Goal: Transaction & Acquisition: Purchase product/service

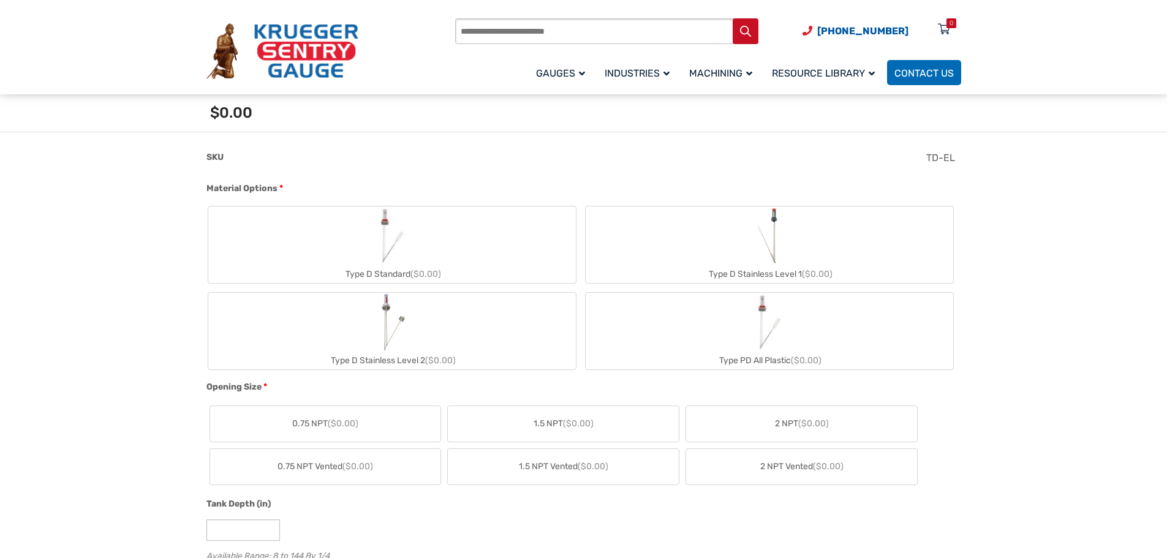
scroll to position [429, 0]
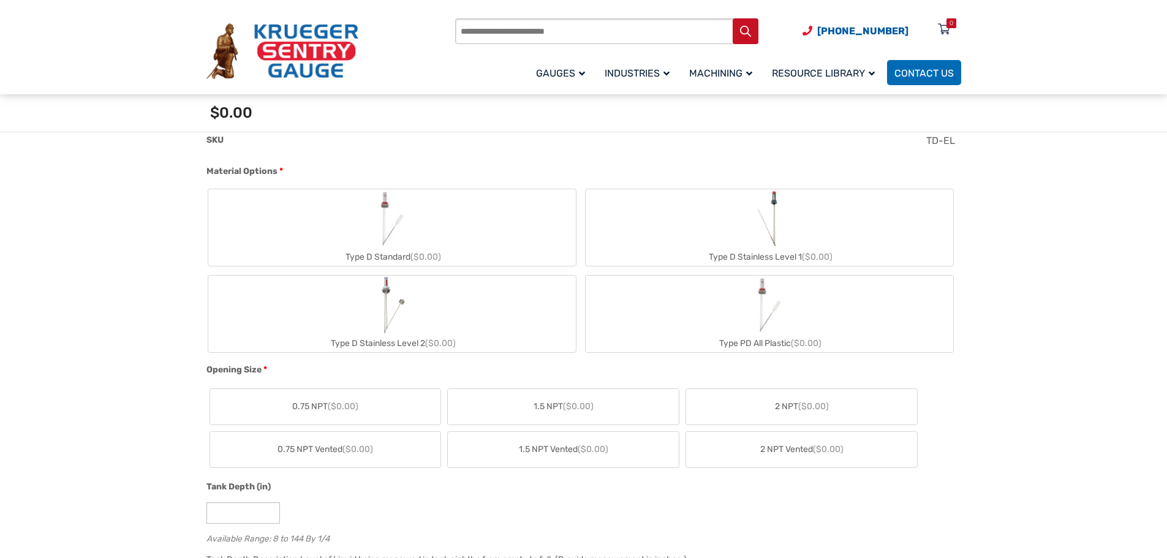
click at [380, 212] on img "Type D Standard" at bounding box center [392, 218] width 59 height 59
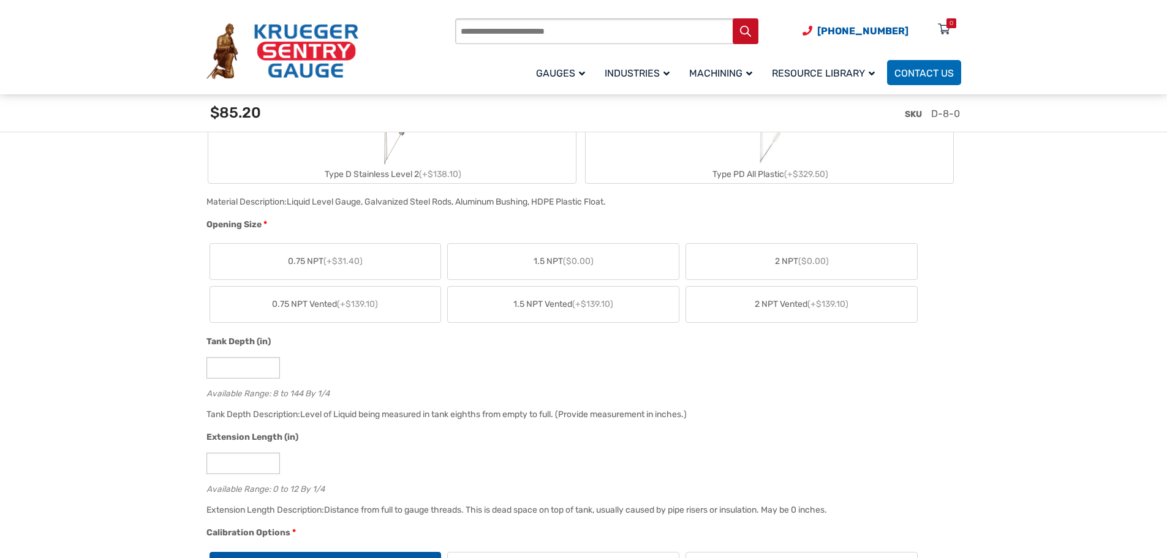
scroll to position [613, 0]
click at [799, 262] on span "2 NPT ($0.00)" at bounding box center [802, 263] width 54 height 13
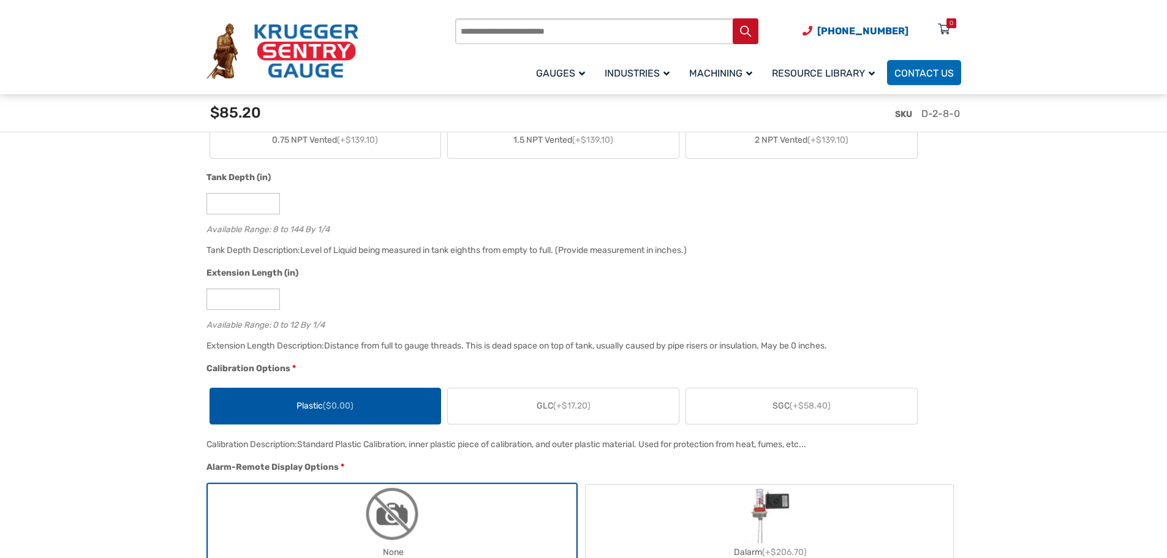
scroll to position [796, 0]
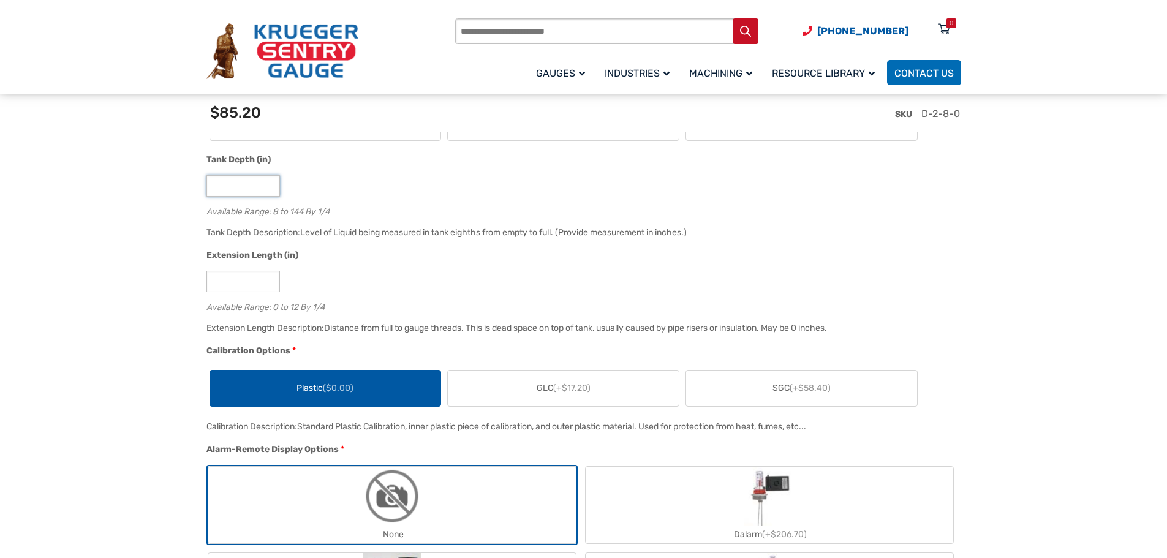
click at [210, 188] on input "*" at bounding box center [243, 185] width 74 height 21
type input "**"
click at [221, 284] on input "*" at bounding box center [243, 281] width 74 height 21
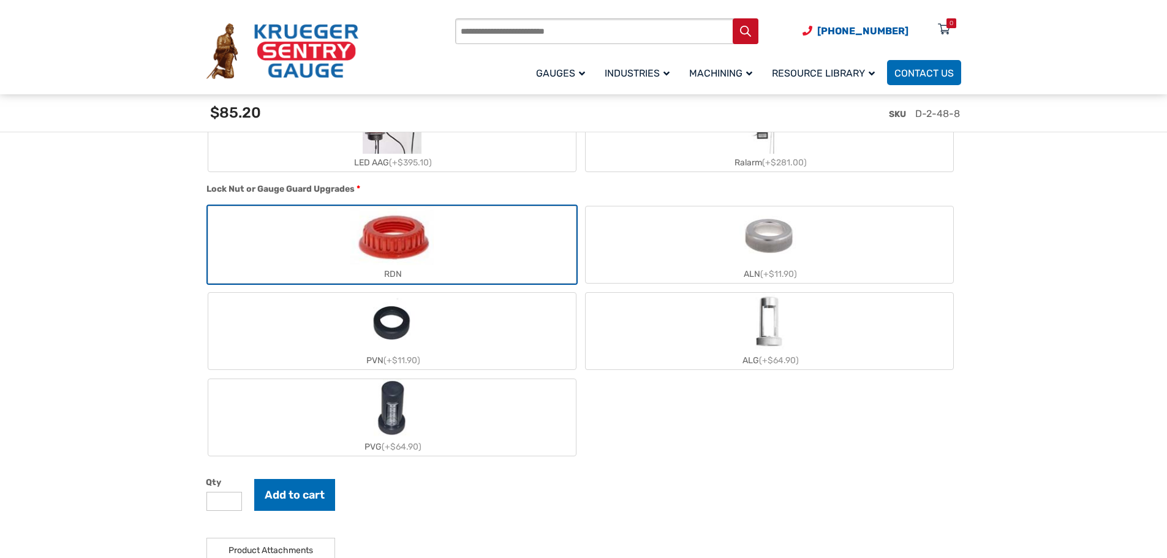
scroll to position [1286, 0]
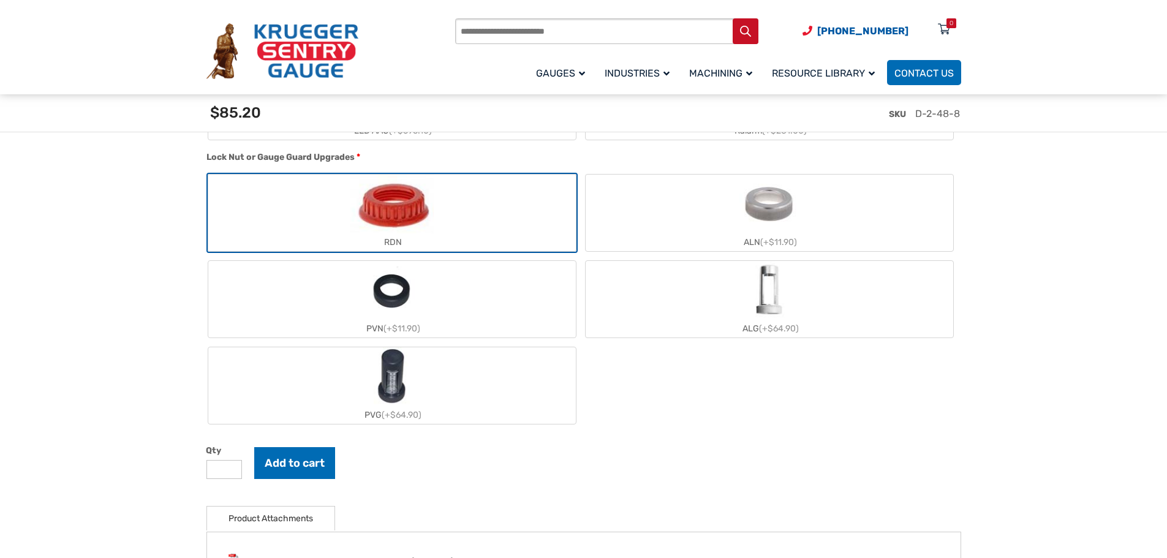
type input "*"
click at [666, 214] on label "ALN (+$11.90)" at bounding box center [770, 213] width 368 height 77
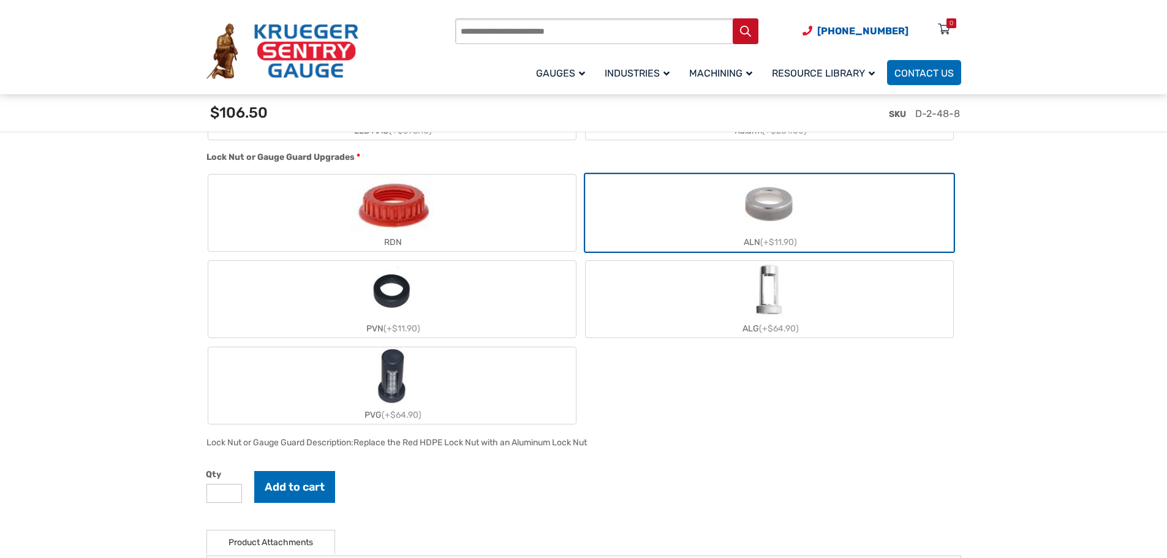
click at [704, 298] on label "ALG (+$64.90)" at bounding box center [770, 299] width 368 height 77
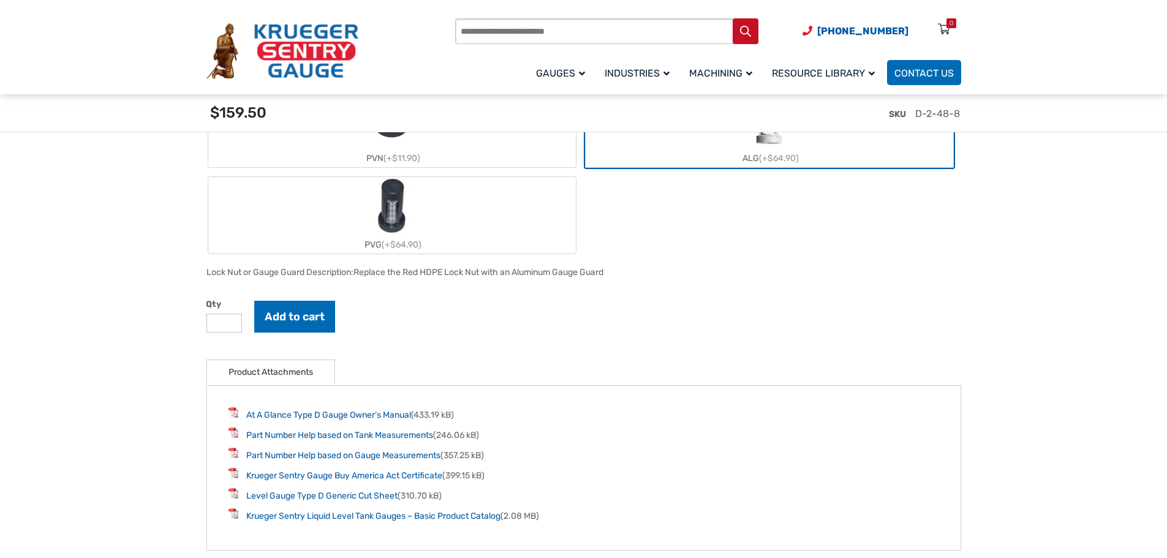
scroll to position [1470, 0]
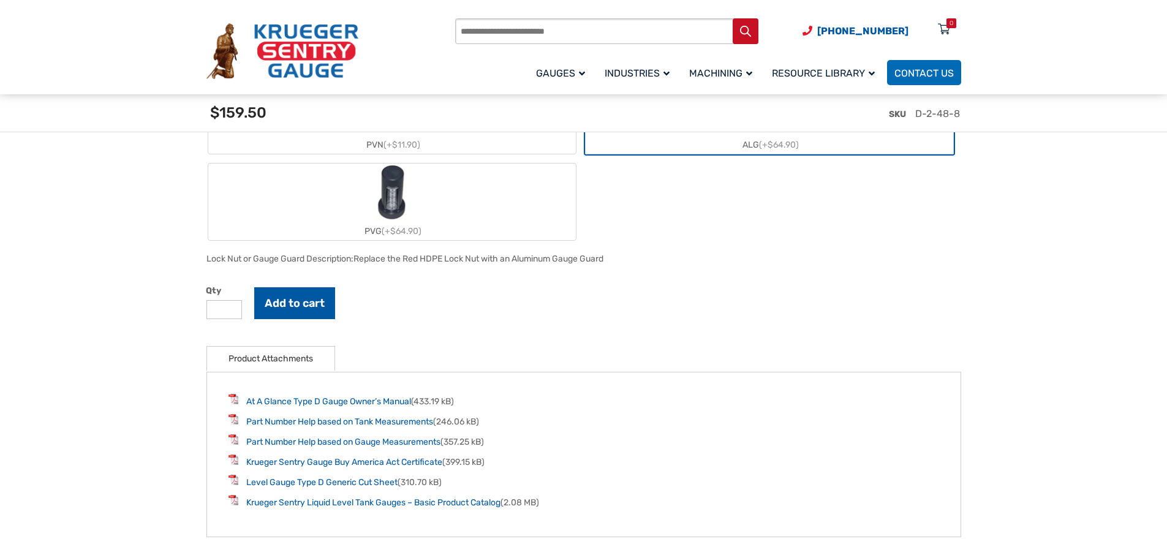
click at [292, 303] on button "Add to cart" at bounding box center [294, 303] width 81 height 32
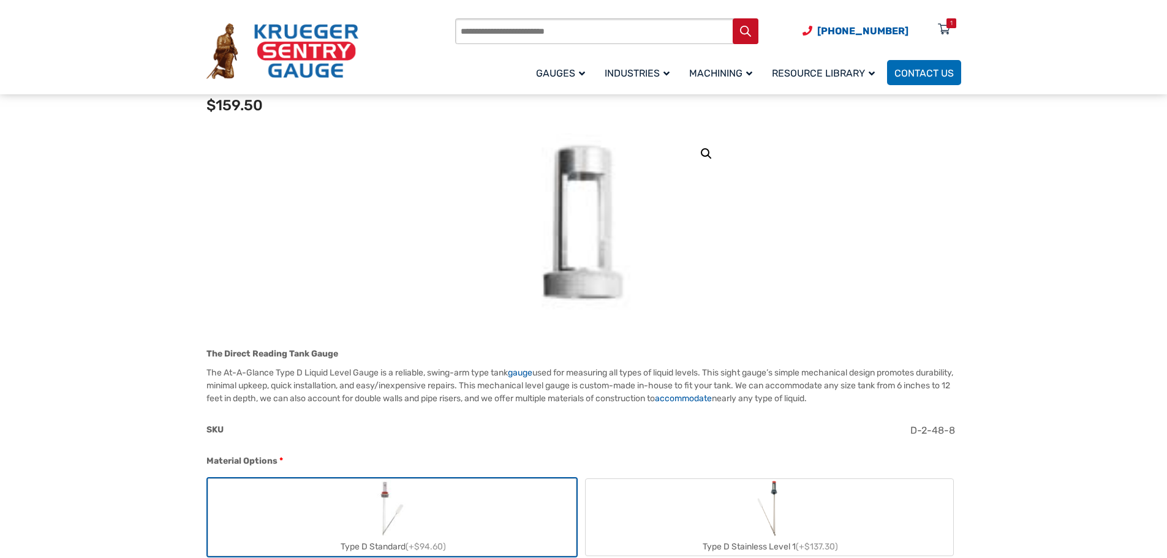
scroll to position [123, 0]
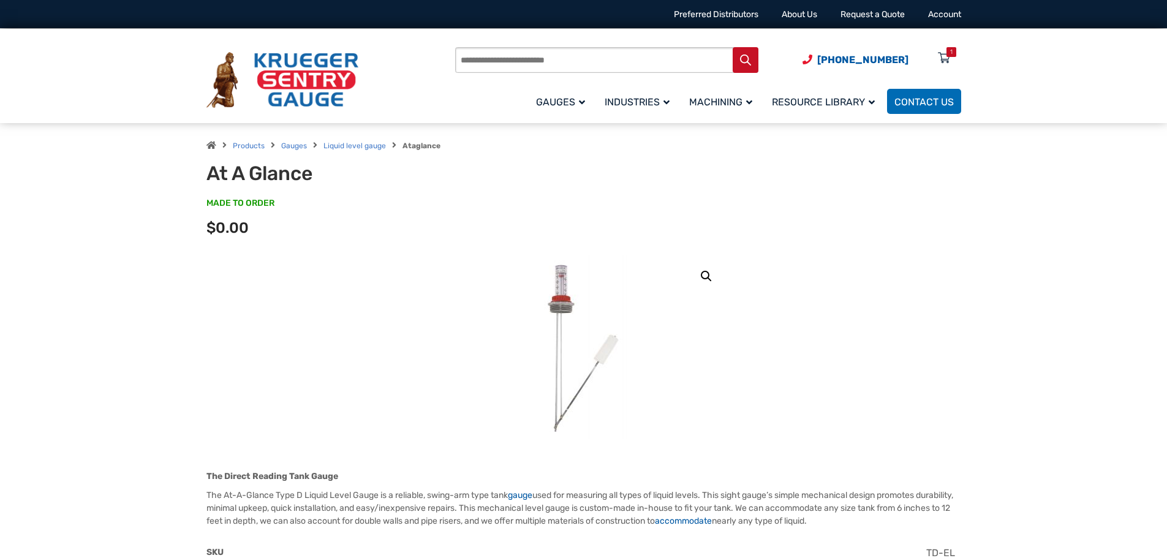
drag, startPoint x: 946, startPoint y: 56, endPoint x: 953, endPoint y: 60, distance: 7.1
click at [946, 56] on div "1" at bounding box center [951, 52] width 10 height 10
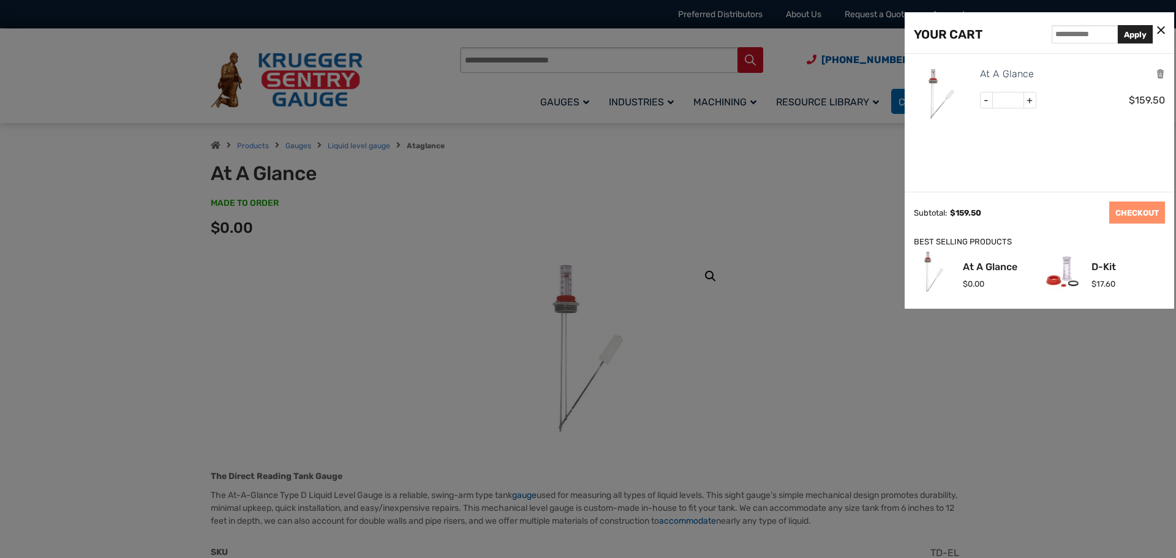
click at [1162, 26] on icon at bounding box center [1161, 31] width 8 height 13
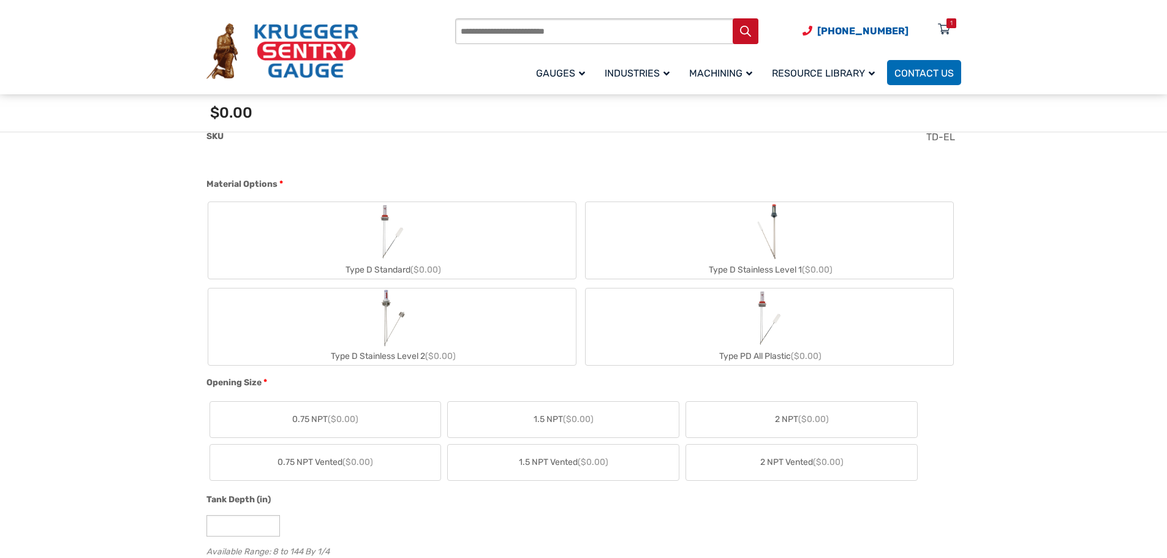
scroll to position [429, 0]
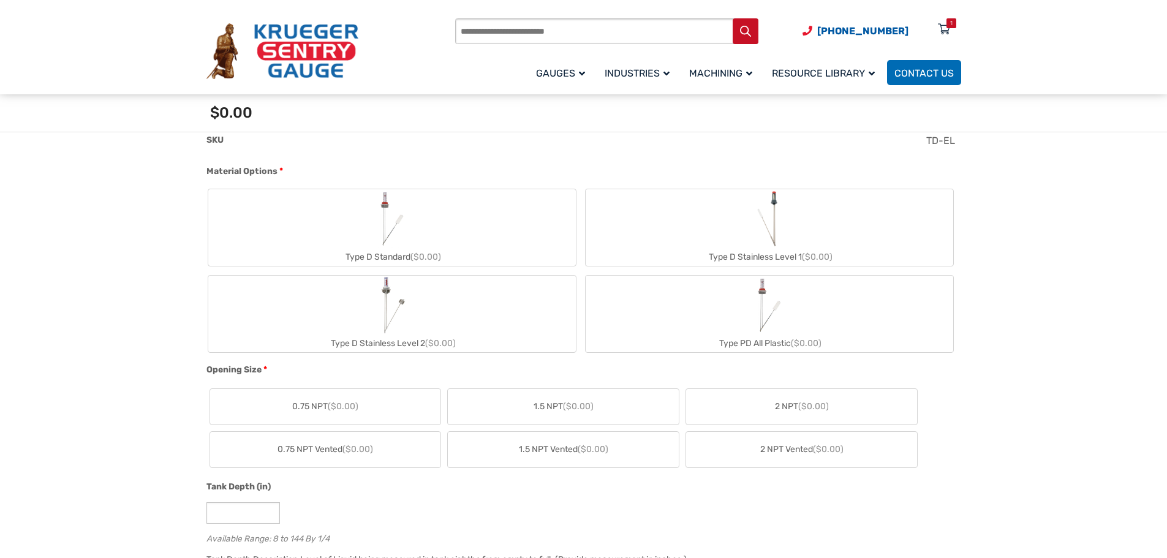
click at [456, 208] on label "Type D Standard ($0.00)" at bounding box center [392, 227] width 368 height 77
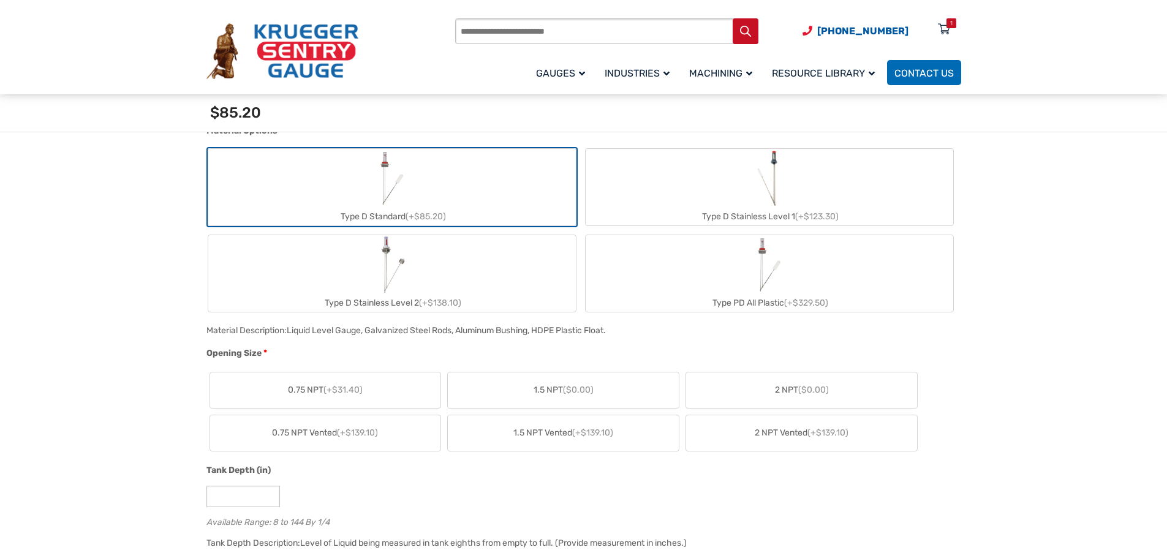
scroll to position [490, 0]
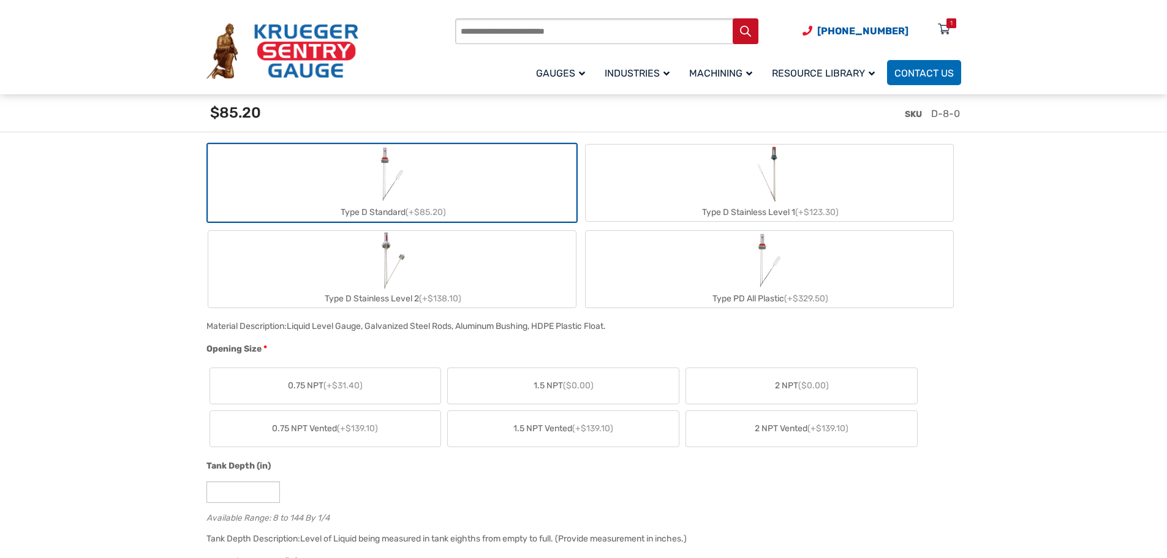
click at [812, 387] on span "($0.00)" at bounding box center [813, 385] width 31 height 10
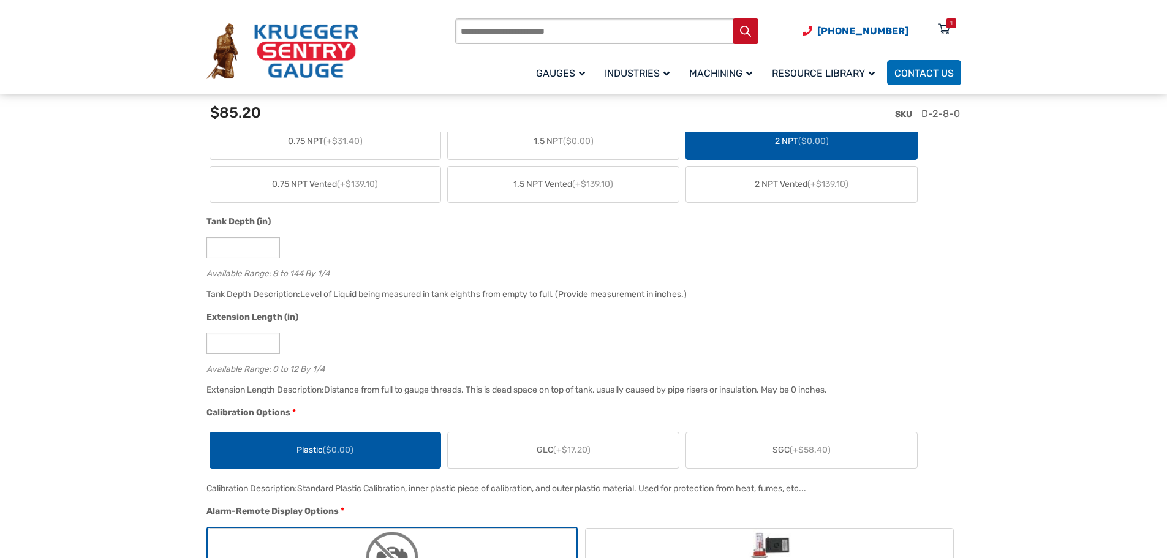
scroll to position [735, 0]
click at [208, 247] on input "*" at bounding box center [243, 246] width 74 height 21
type input "**"
drag, startPoint x: 217, startPoint y: 344, endPoint x: 211, endPoint y: 345, distance: 6.8
click at [211, 345] on input "*" at bounding box center [243, 342] width 74 height 21
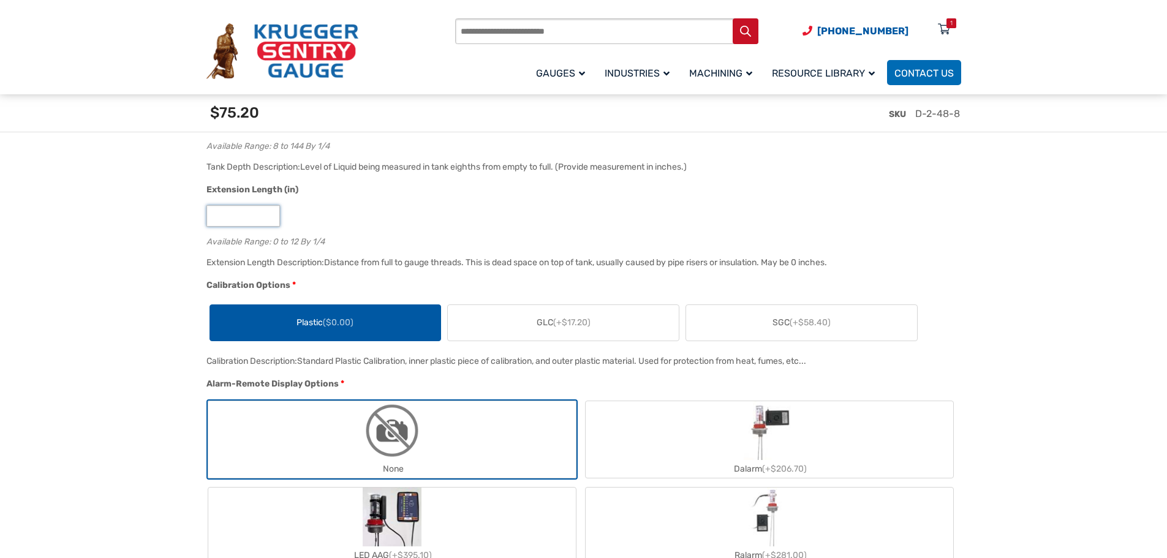
scroll to position [980, 0]
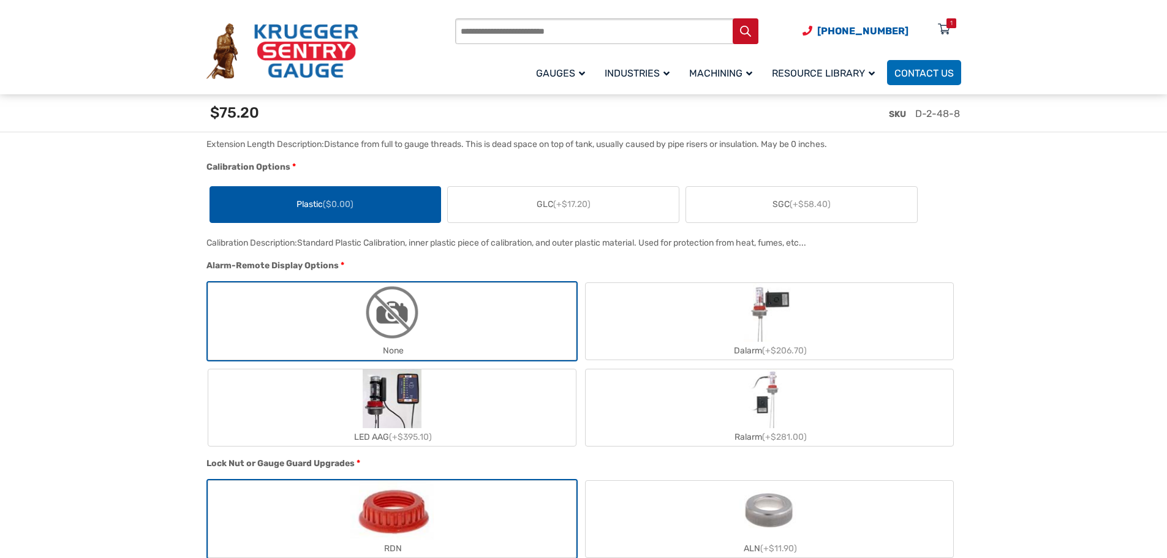
type input "*"
click at [800, 203] on span "(+$58.40)" at bounding box center [810, 204] width 41 height 10
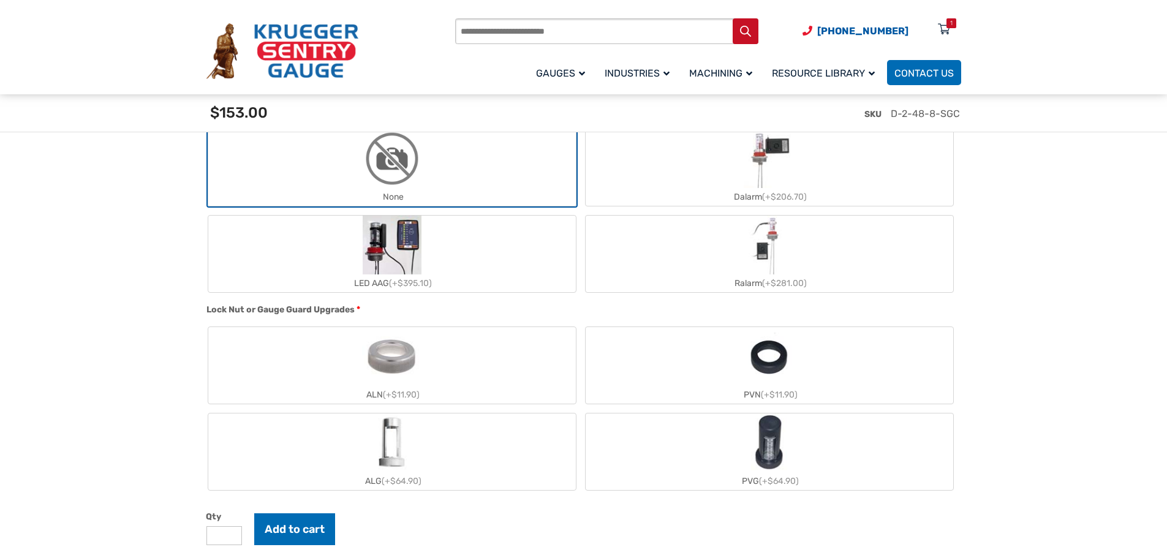
scroll to position [1225, 0]
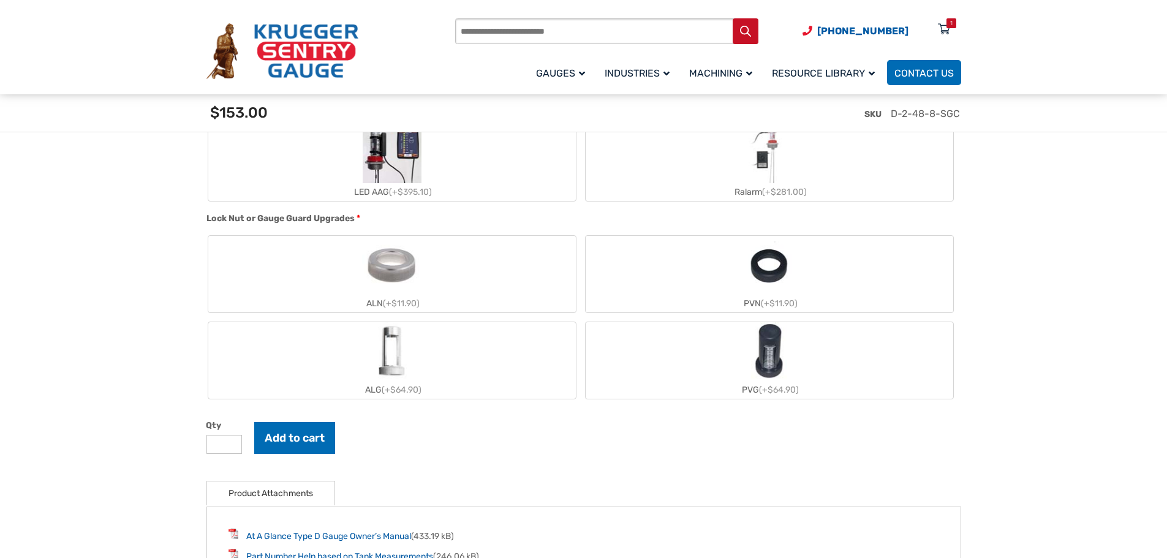
click at [396, 368] on img "ALG" at bounding box center [392, 351] width 36 height 59
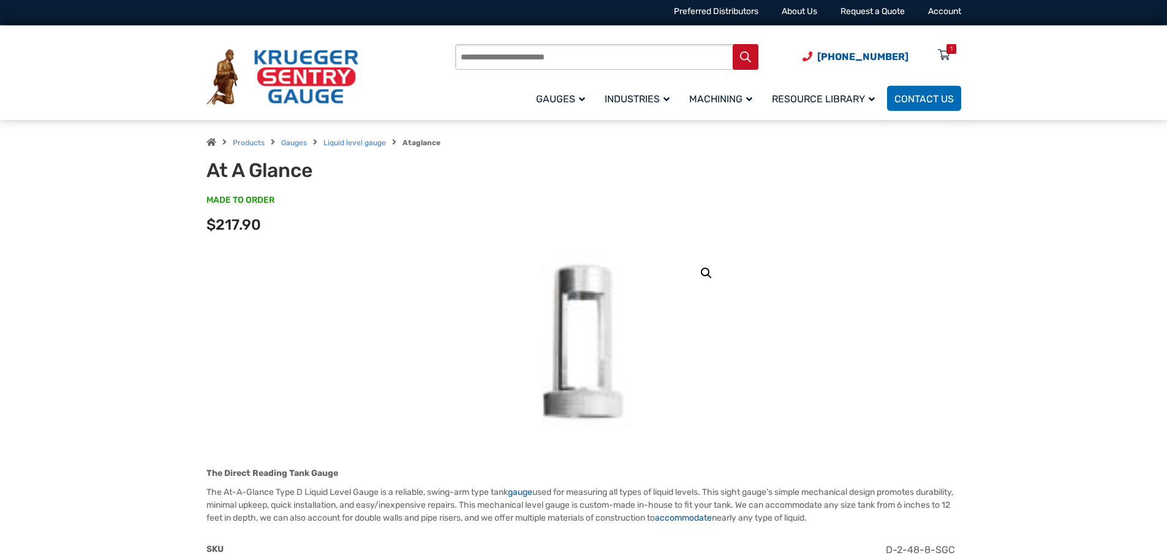
scroll to position [0, 0]
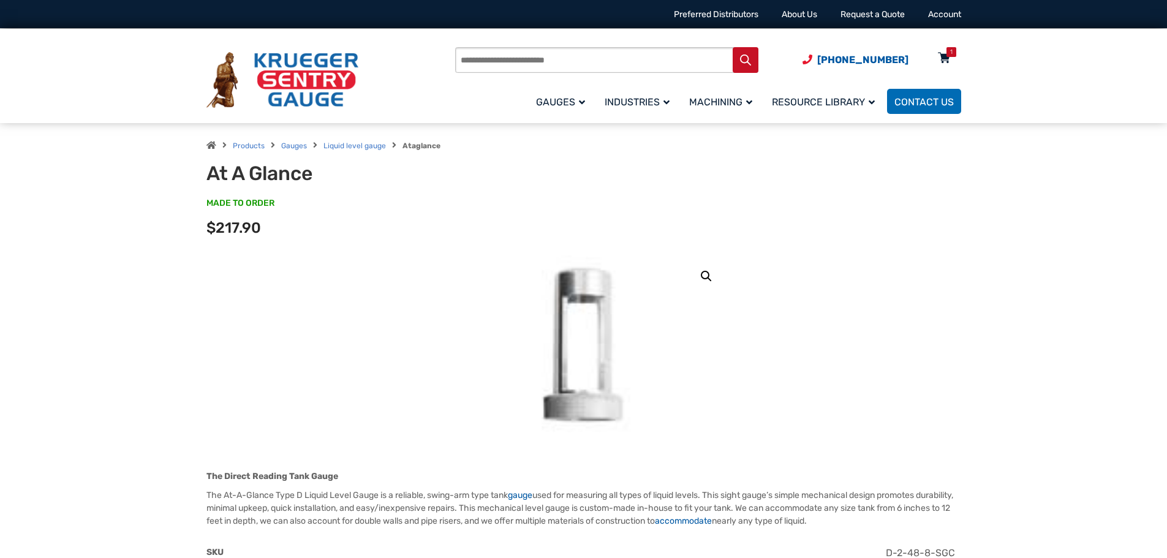
click at [950, 50] on div "1" at bounding box center [951, 52] width 2 height 10
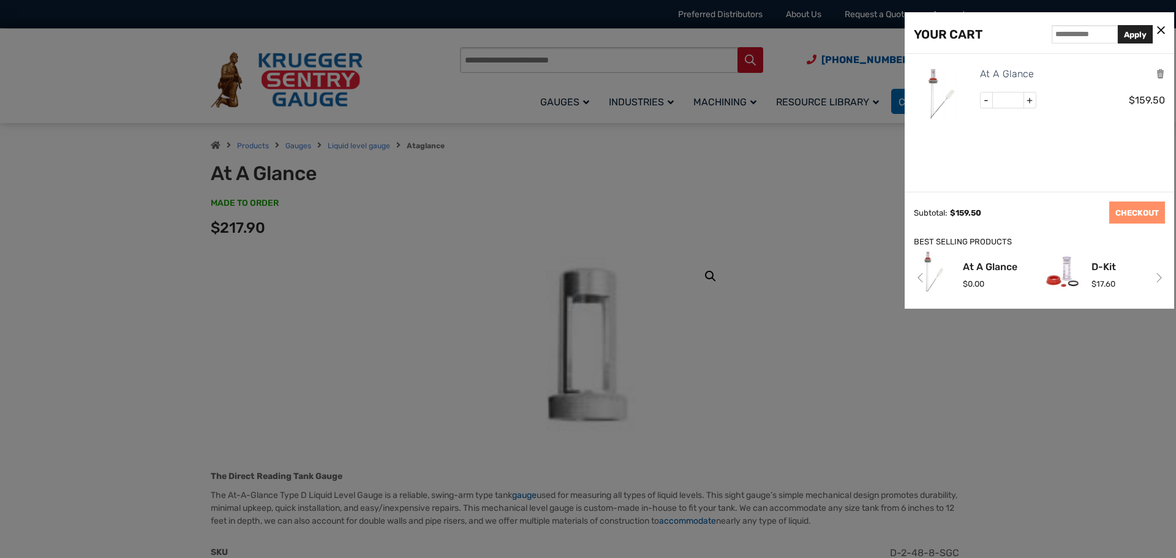
click at [1161, 277] on link "Next" at bounding box center [1159, 278] width 12 height 18
click at [1070, 131] on ul "At A Glance - * + $ 159.50" at bounding box center [1039, 96] width 251 height 84
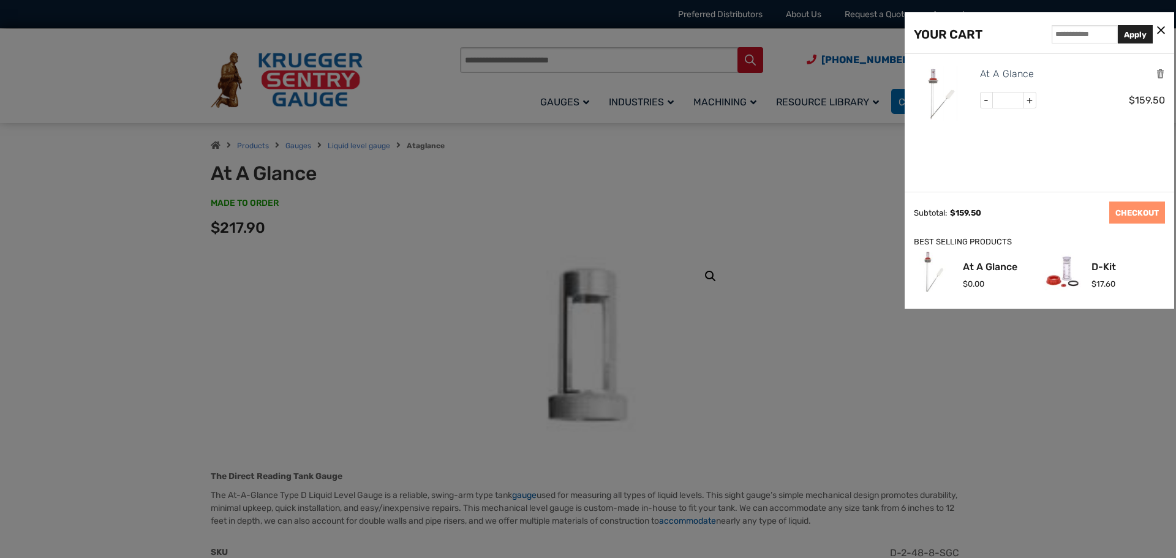
click at [1161, 27] on icon at bounding box center [1161, 31] width 8 height 13
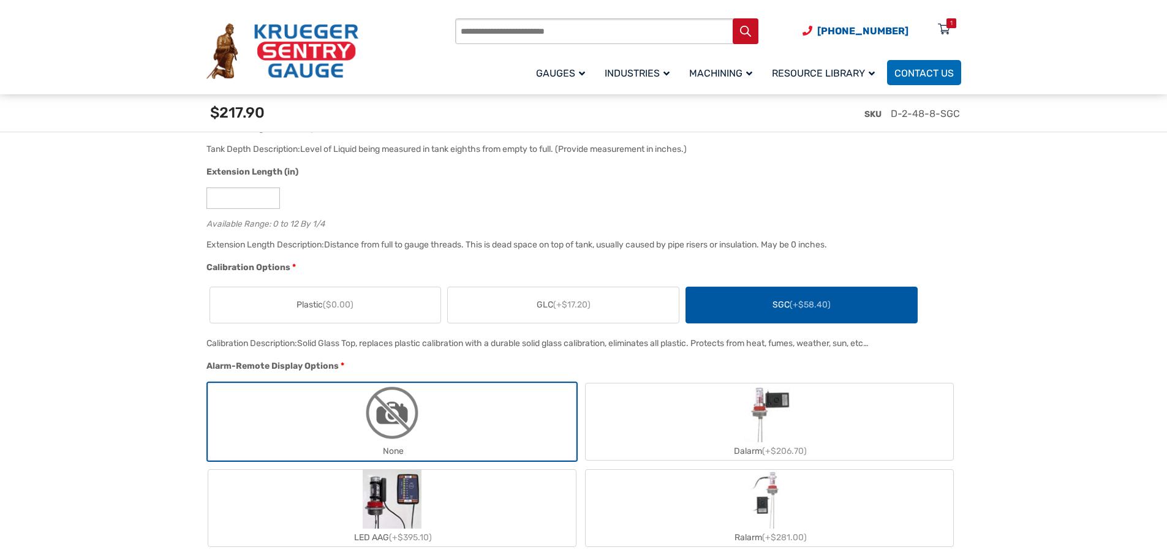
scroll to position [858, 0]
